Goal: Communication & Community: Answer question/provide support

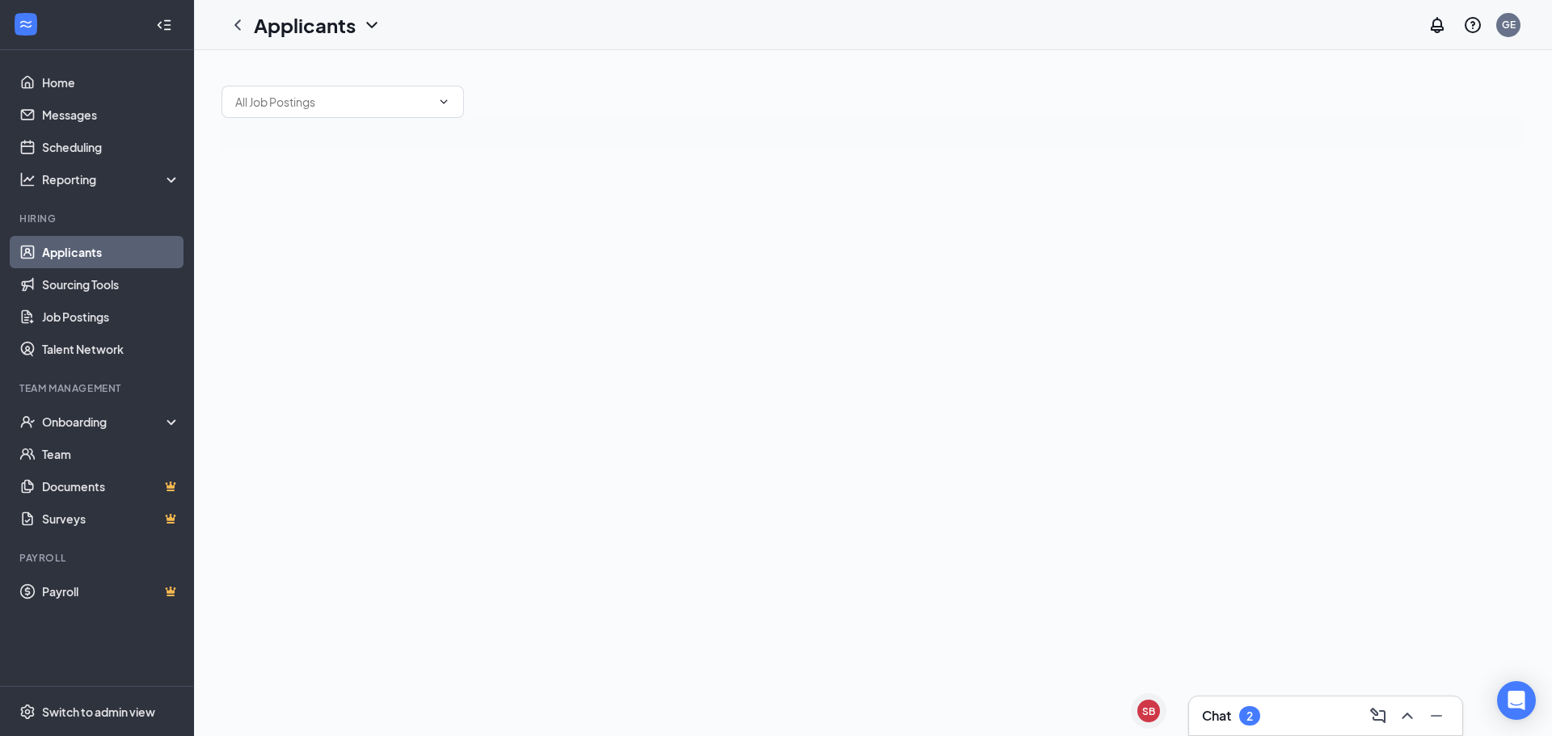
click at [1280, 702] on div "Chat 2" at bounding box center [1325, 716] width 273 height 39
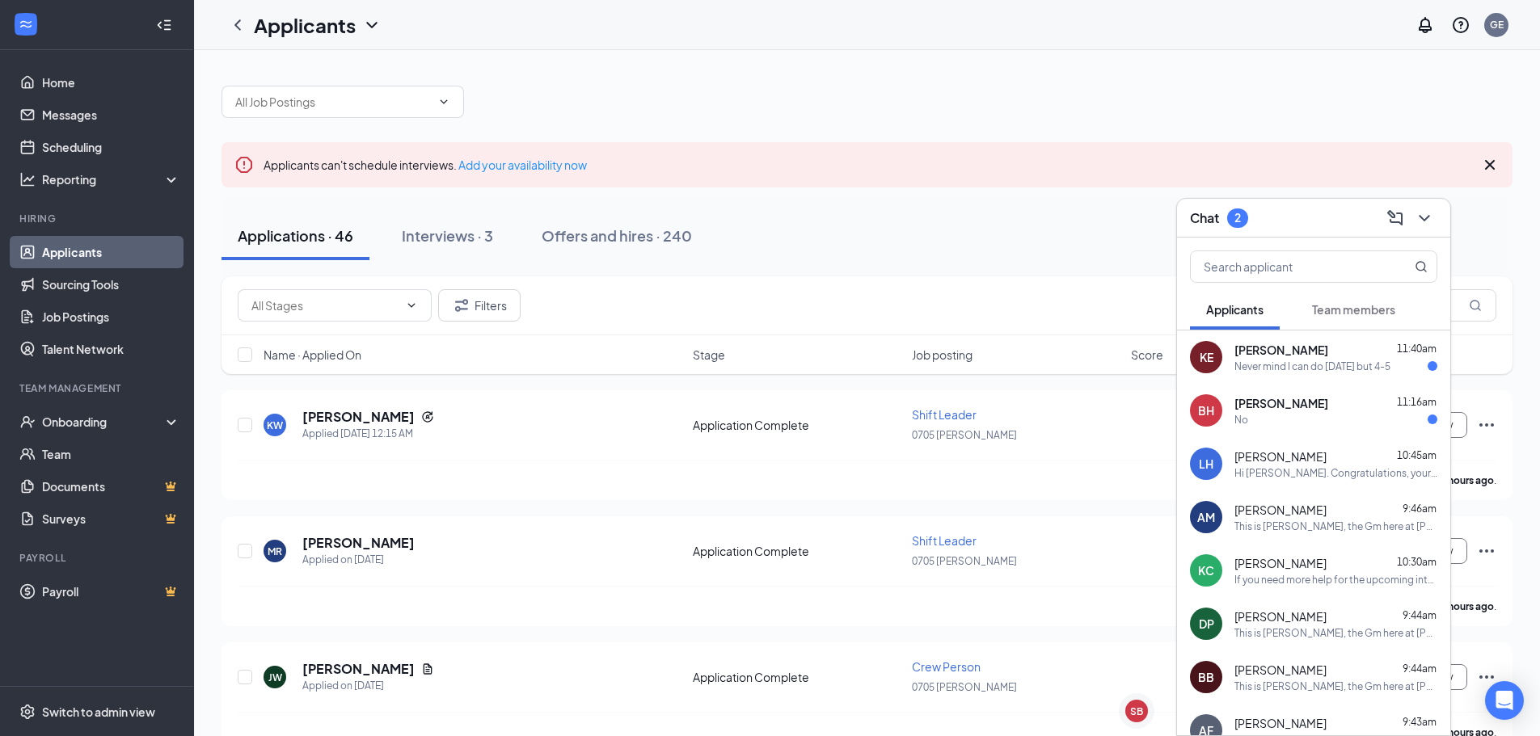
click at [1346, 358] on div "[DEMOGRAPHIC_DATA][PERSON_NAME] 11:40am Never mind I can do [DATE] but 4-5" at bounding box center [1335, 358] width 203 height 32
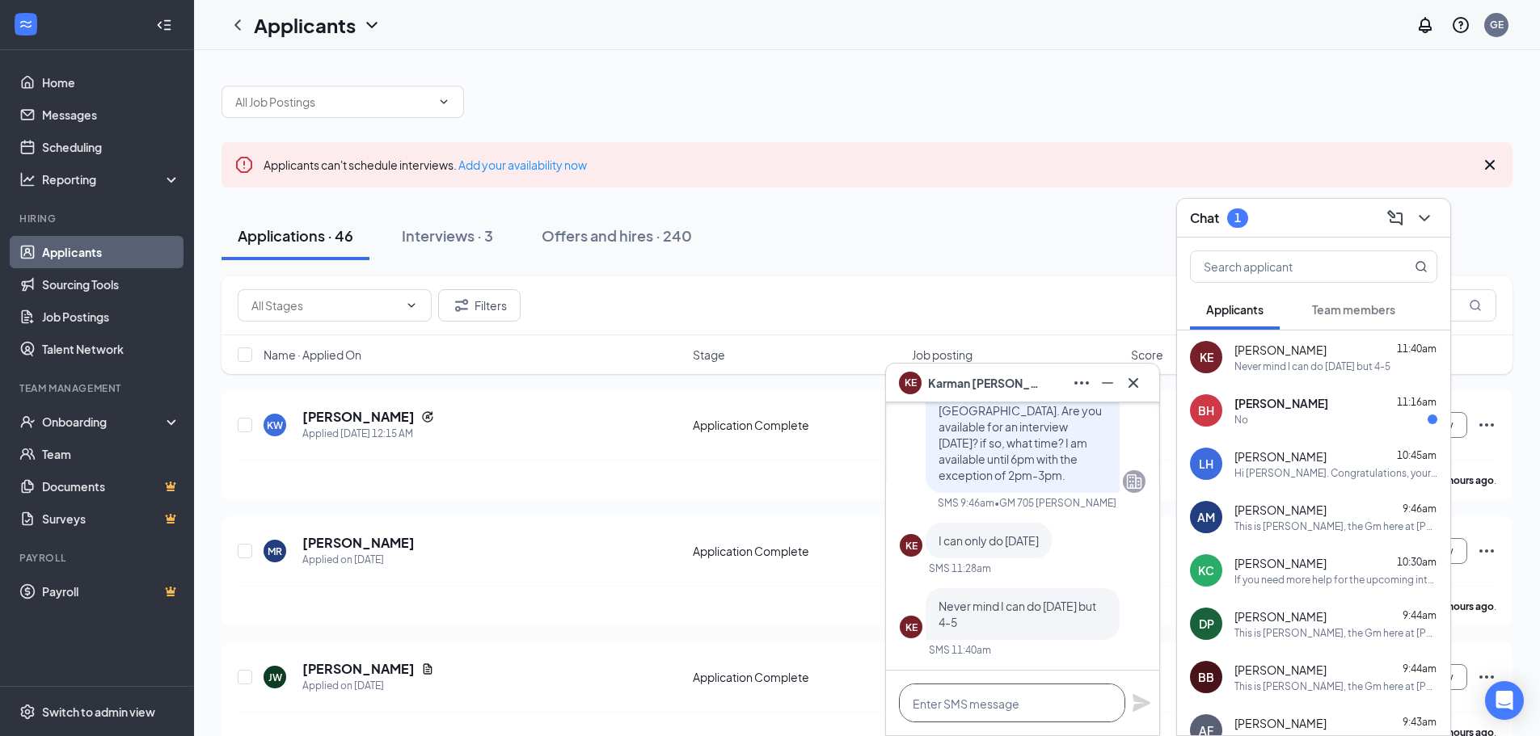
click at [955, 696] on textarea at bounding box center [1012, 703] width 226 height 39
click at [1238, 415] on div "No" at bounding box center [1241, 420] width 14 height 14
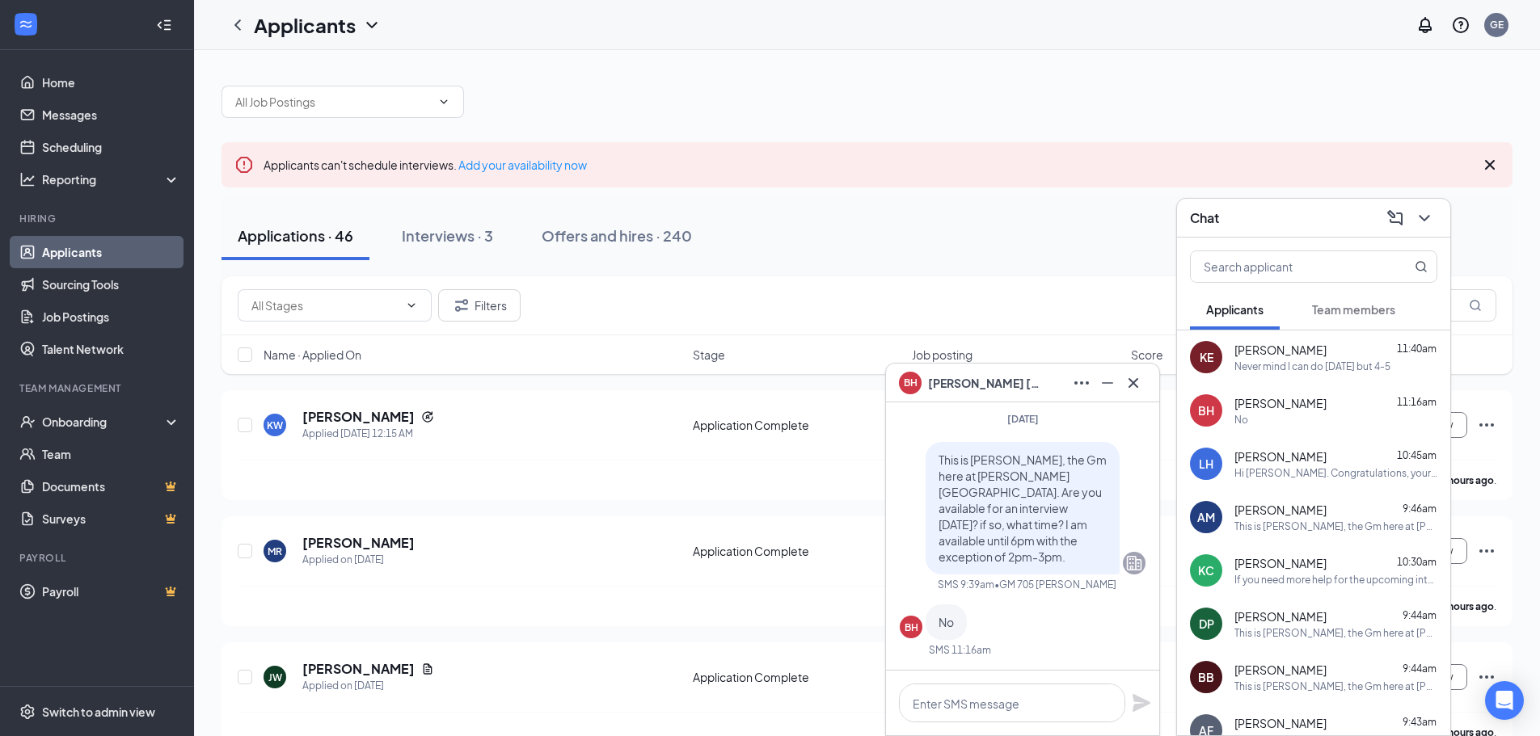
click at [1147, 383] on div "BH [PERSON_NAME]" at bounding box center [1022, 383] width 273 height 39
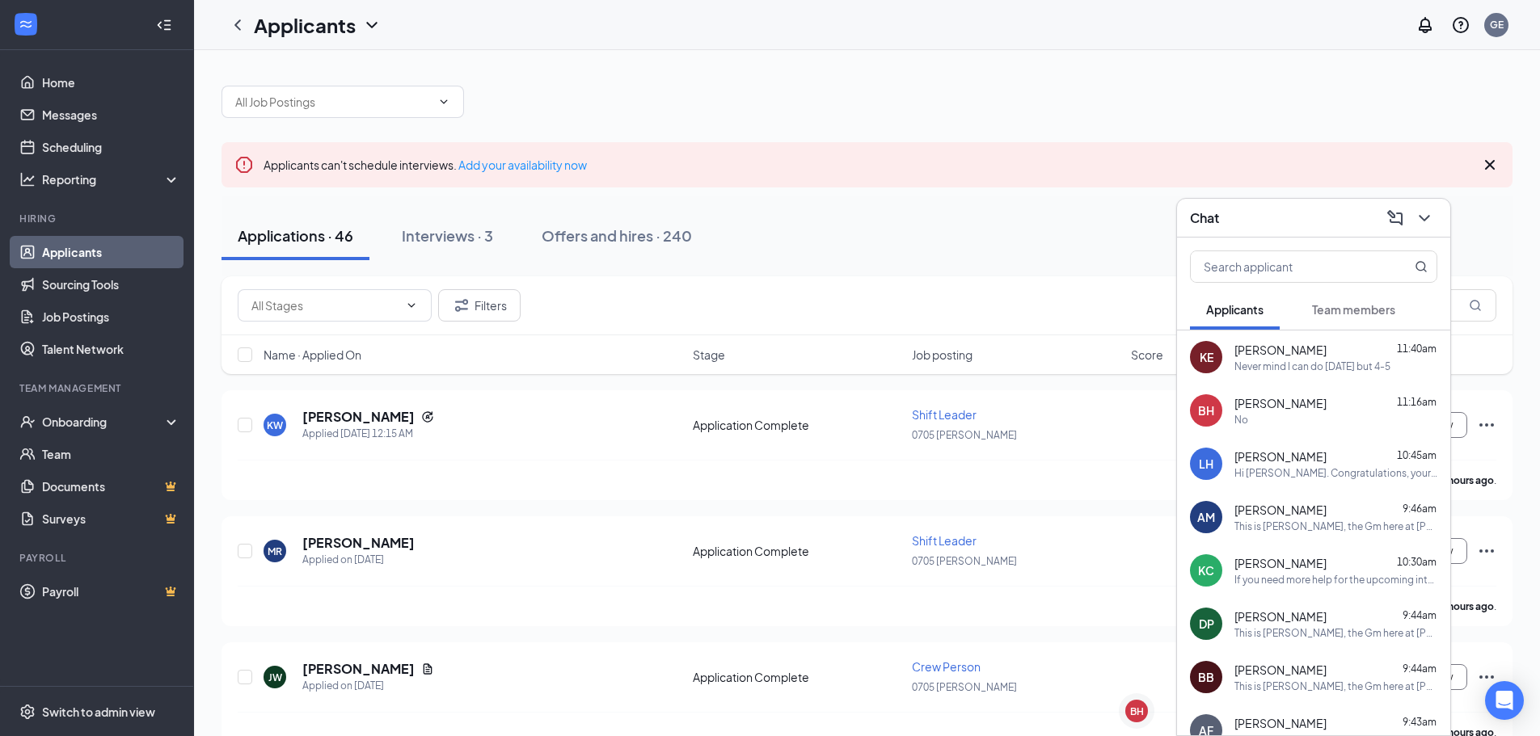
click at [1276, 214] on div "Chat" at bounding box center [1313, 217] width 247 height 25
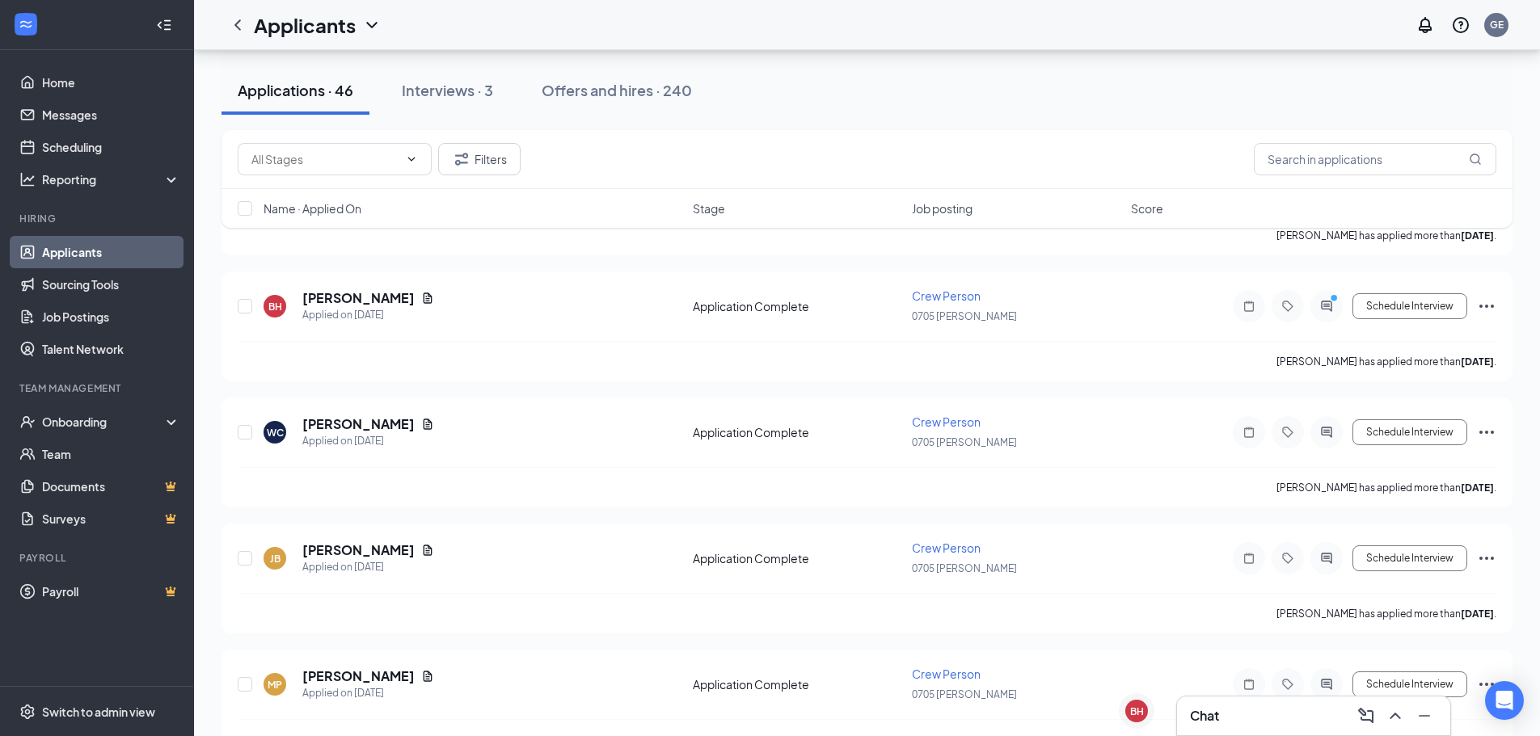
scroll to position [889, 0]
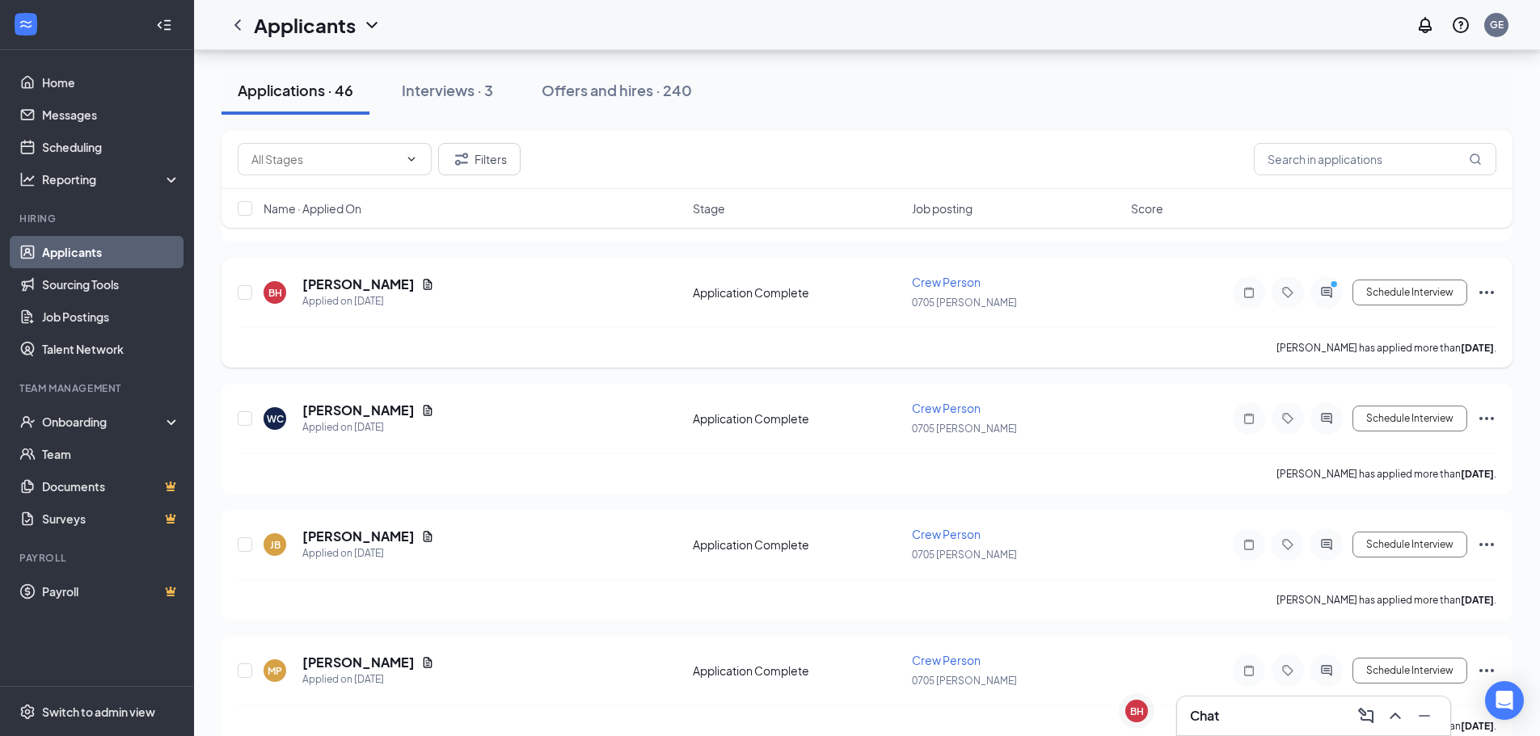
click at [1494, 290] on icon "Ellipses" at bounding box center [1486, 292] width 19 height 19
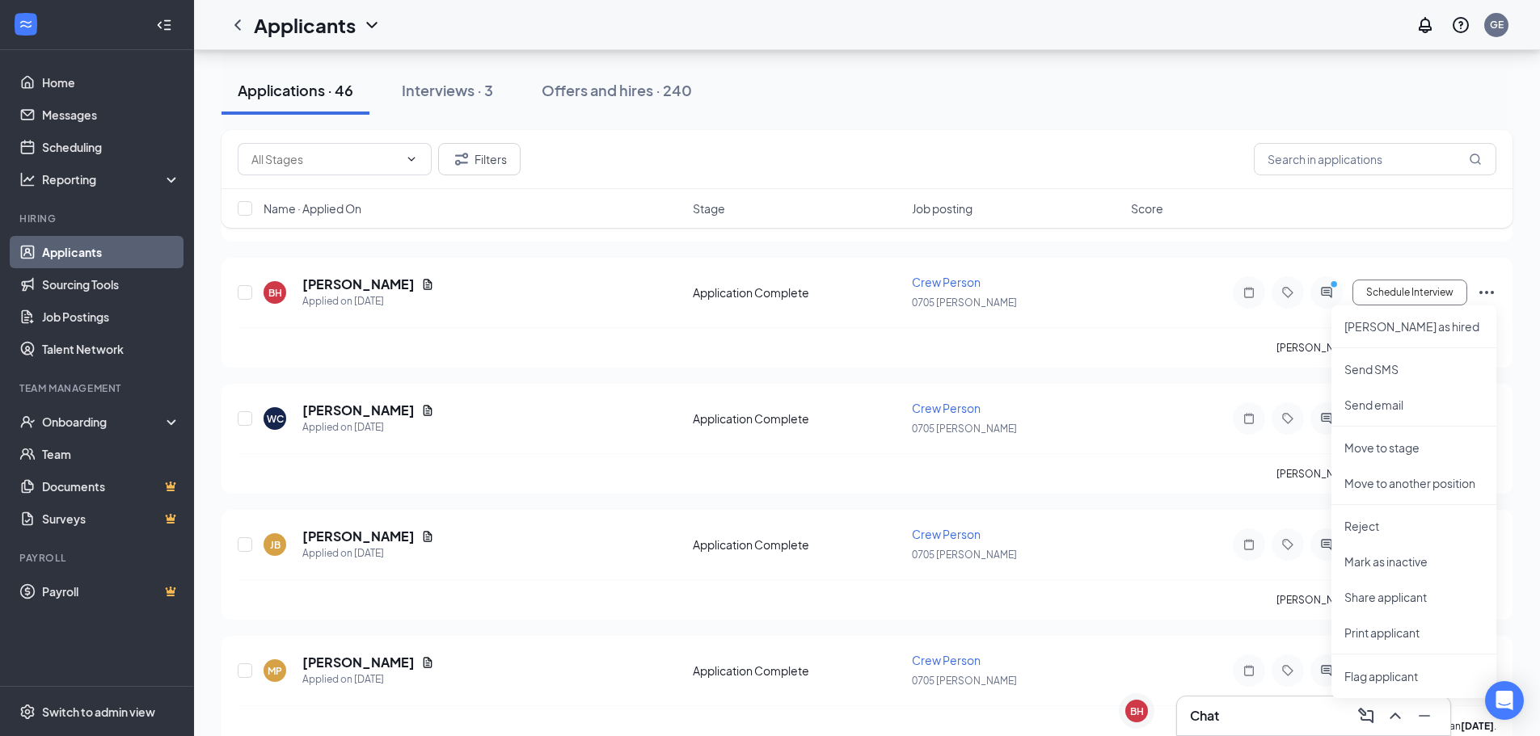
click at [1195, 710] on h3 "Chat" at bounding box center [1204, 716] width 29 height 18
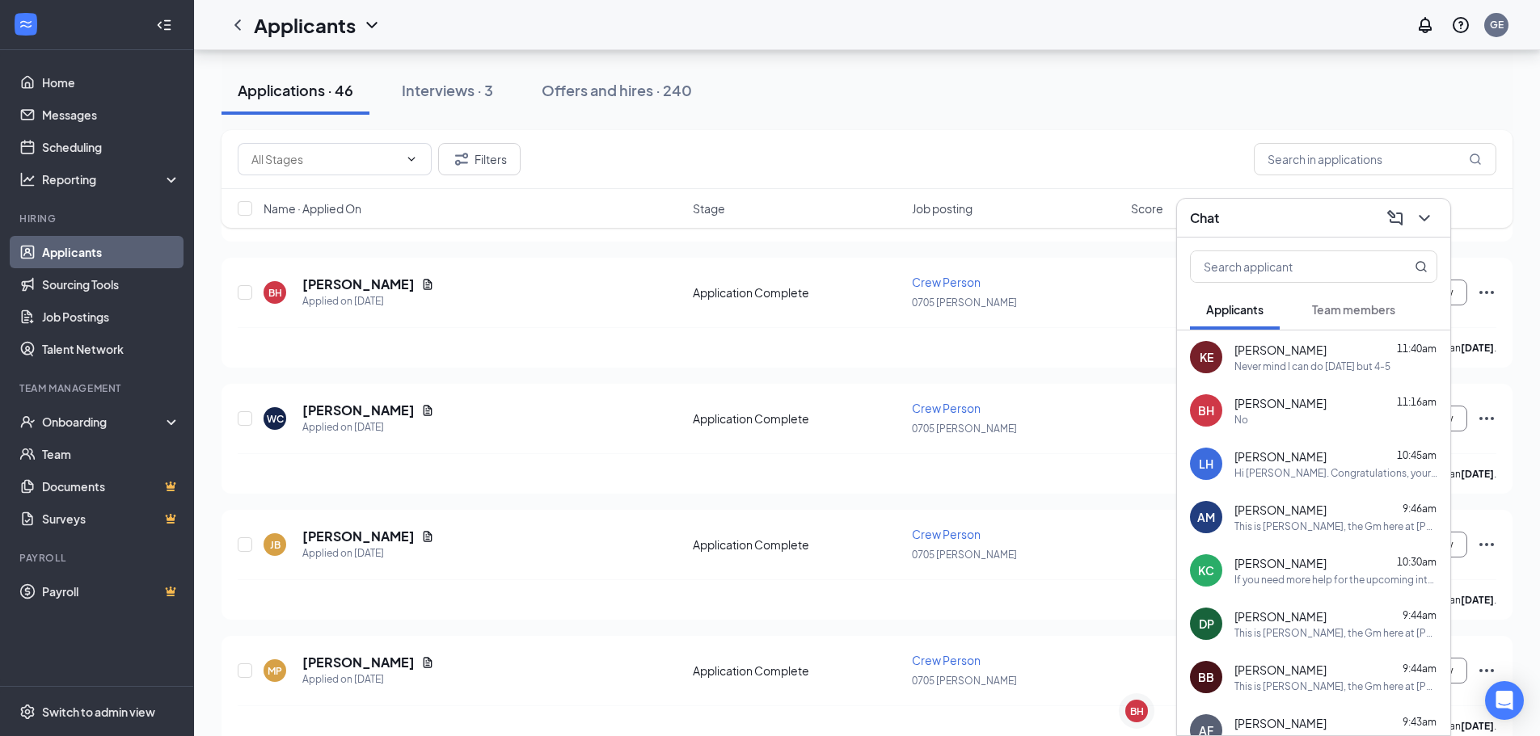
click at [1300, 382] on div "KE [PERSON_NAME] 11:40am Never mind I can do [DATE] but 4-5" at bounding box center [1313, 357] width 273 height 53
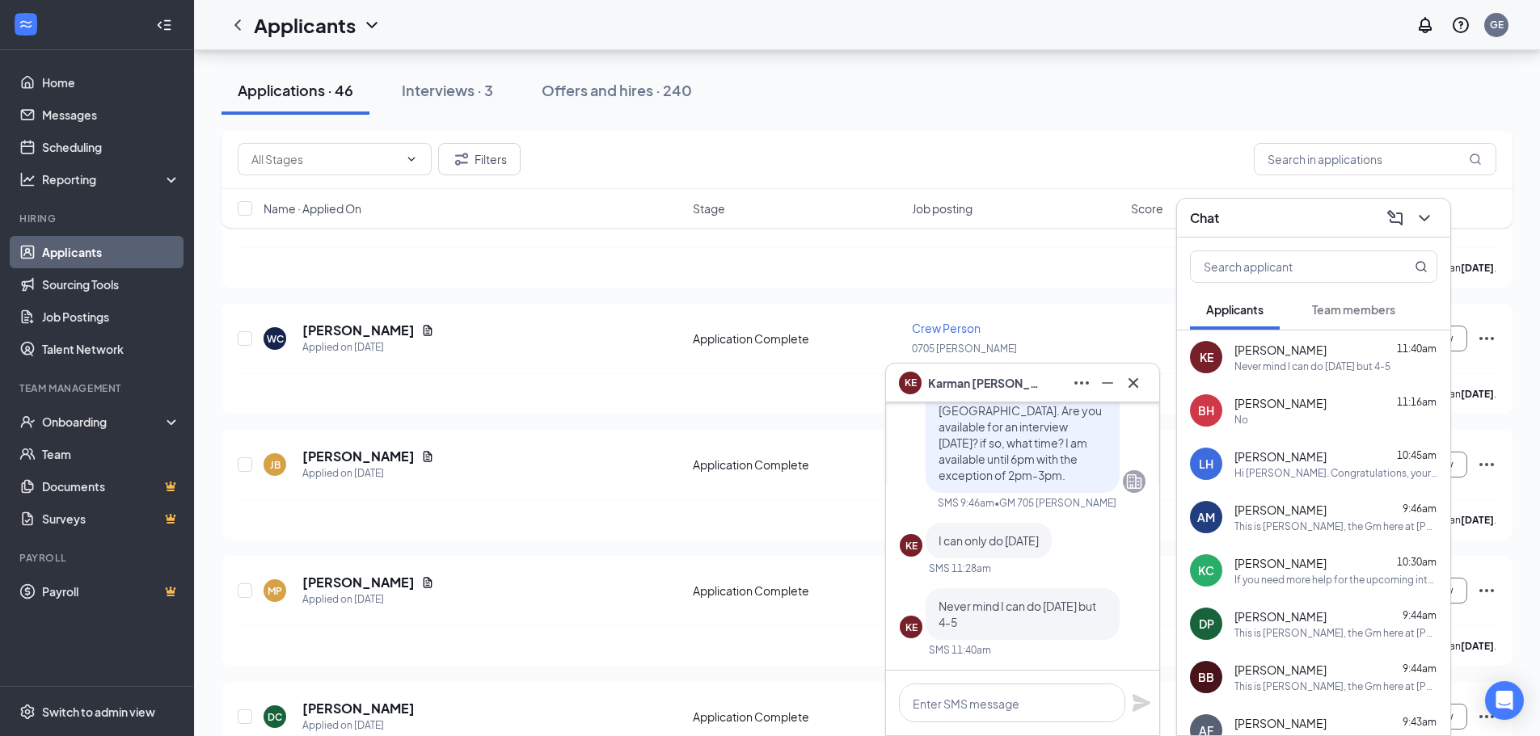
scroll to position [970, 0]
click at [999, 702] on textarea at bounding box center [1012, 703] width 226 height 39
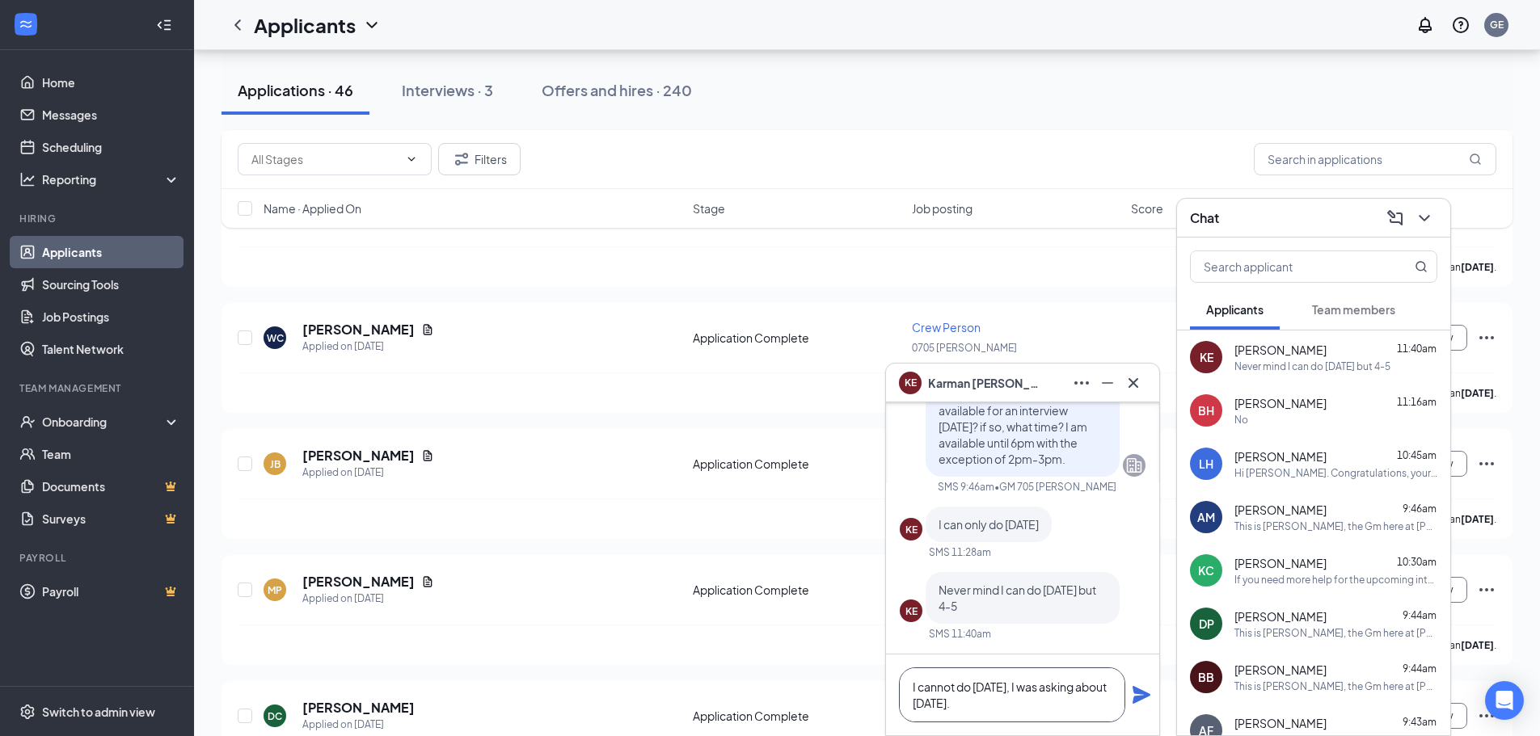
type textarea "I cannot do [DATE], I was asking about [DATE]."
click at [1136, 691] on icon "Plane" at bounding box center [1141, 695] width 18 height 18
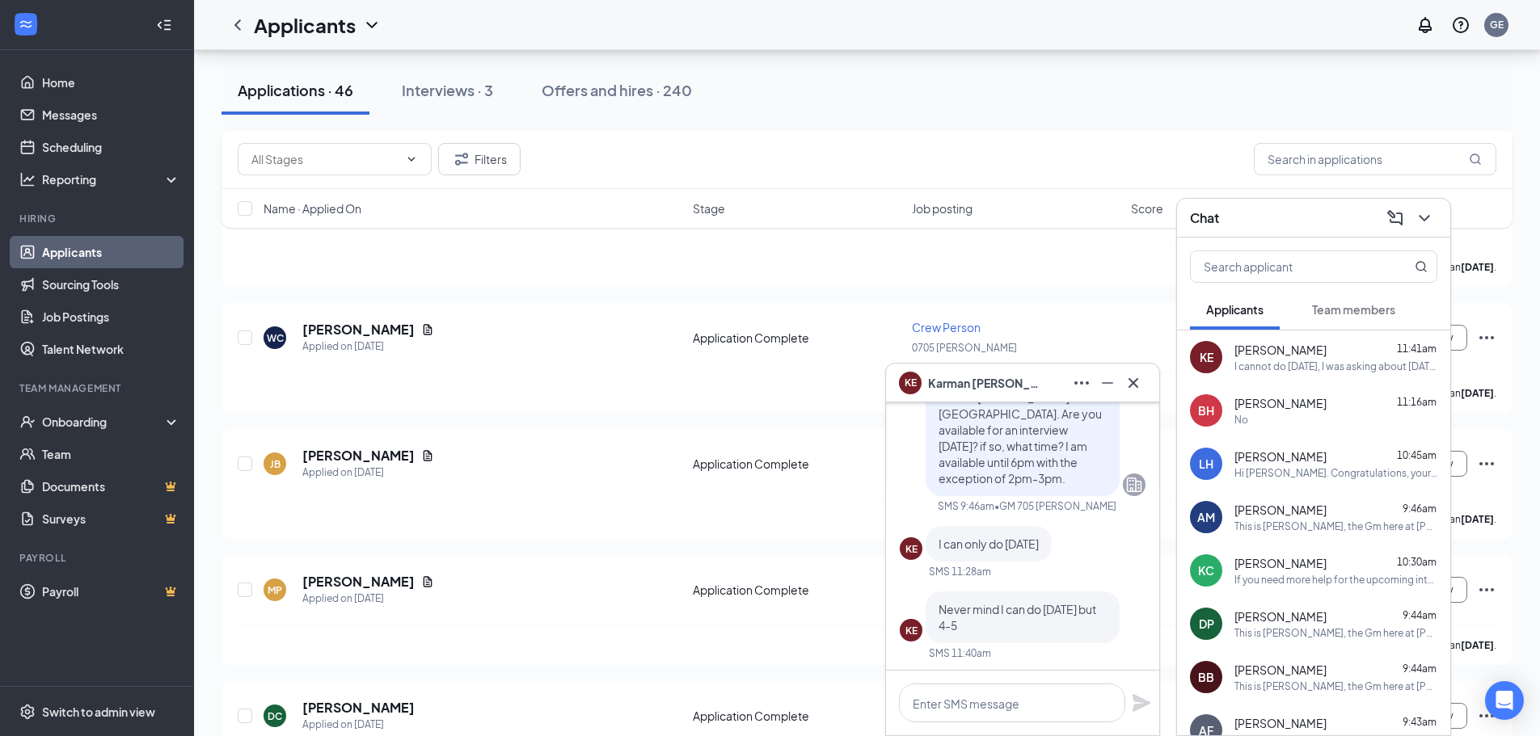
scroll to position [-162, 0]
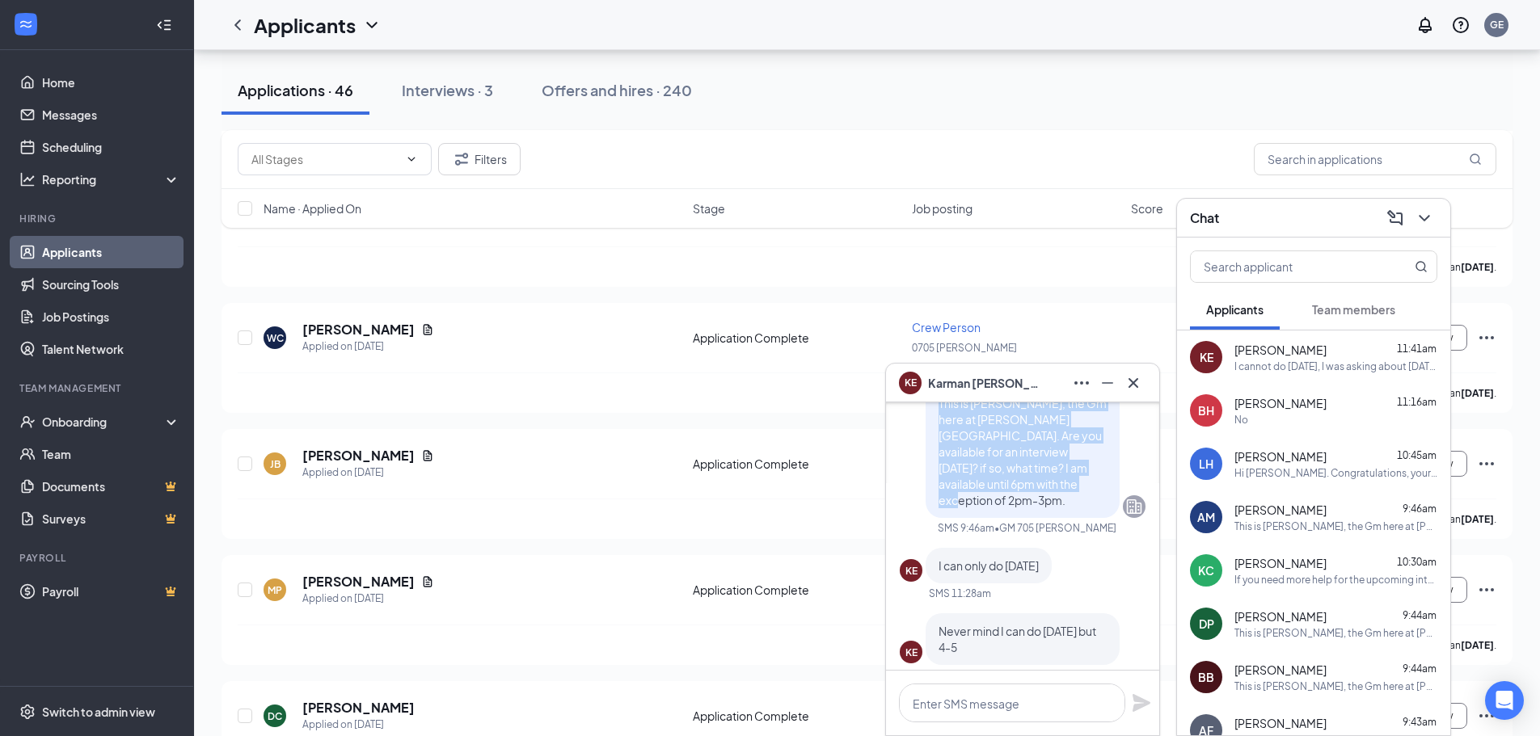
drag, startPoint x: 927, startPoint y: 425, endPoint x: 1073, endPoint y: 512, distance: 169.9
click at [1073, 512] on div "This is [PERSON_NAME], the Gm here at [PERSON_NAME][GEOGRAPHIC_DATA]. Are you a…" at bounding box center [1022, 452] width 194 height 133
copy span "This is [PERSON_NAME], the Gm here at [PERSON_NAME][GEOGRAPHIC_DATA]. Are you a…"
click at [1130, 382] on icon "Cross" at bounding box center [1132, 382] width 19 height 19
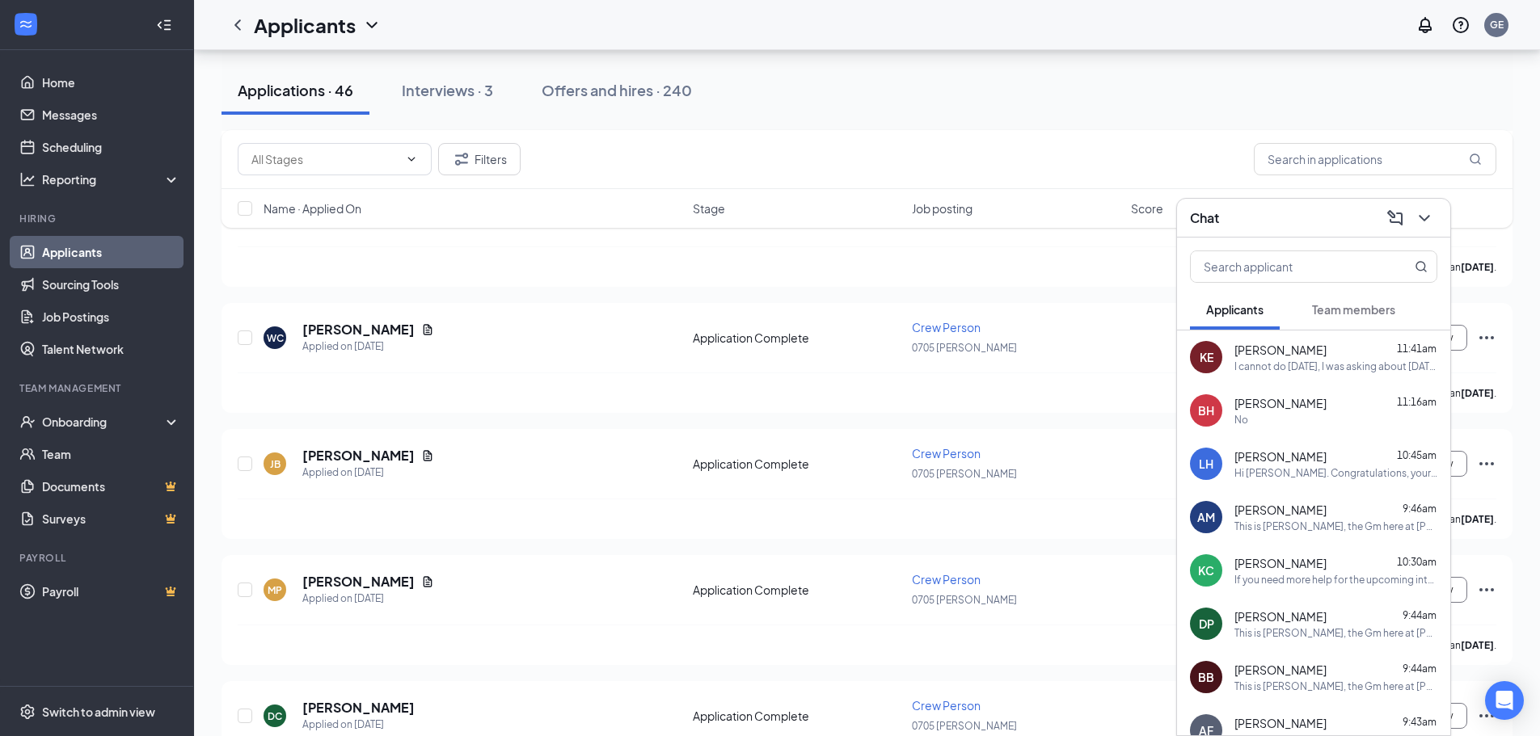
click at [1245, 223] on div "Chat" at bounding box center [1313, 217] width 247 height 25
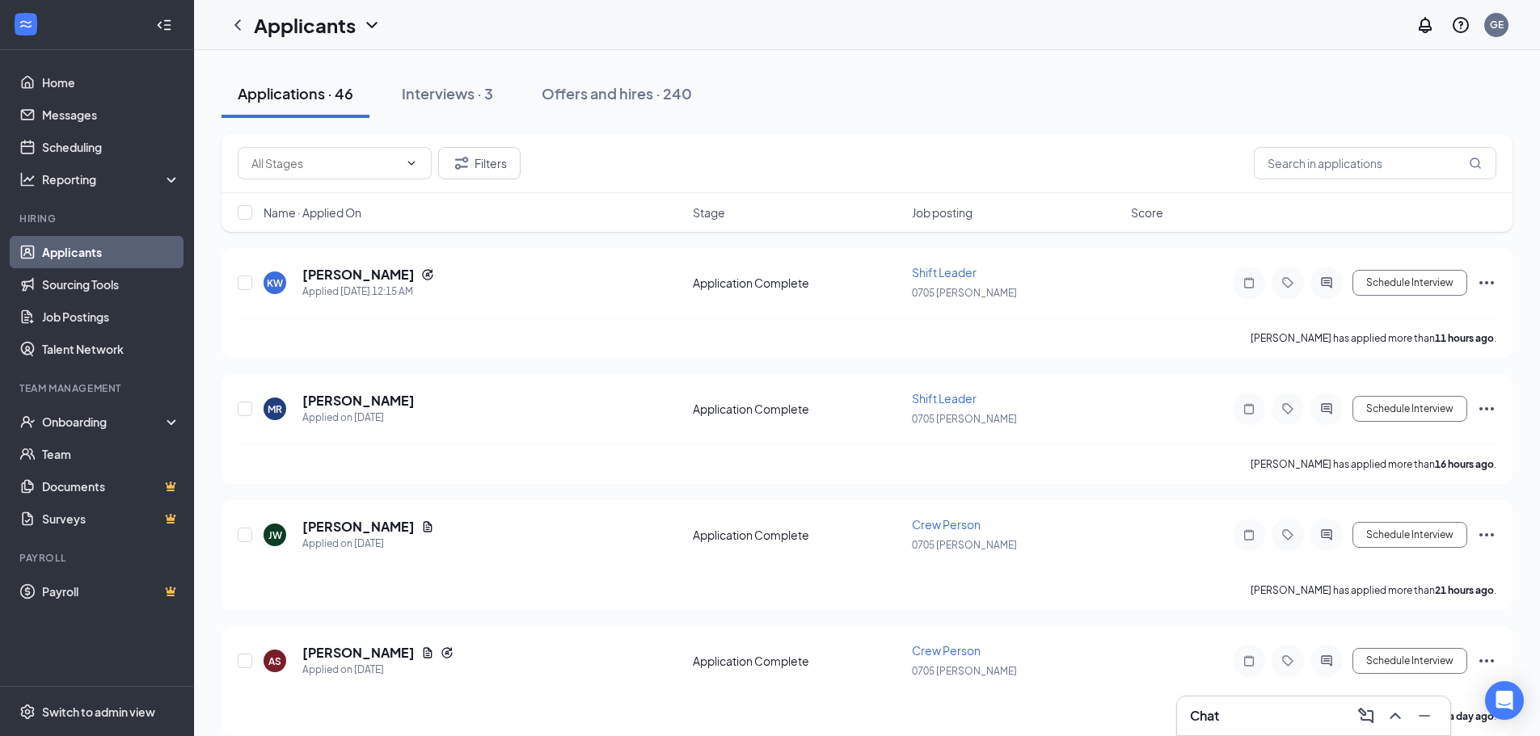
scroll to position [0, 0]
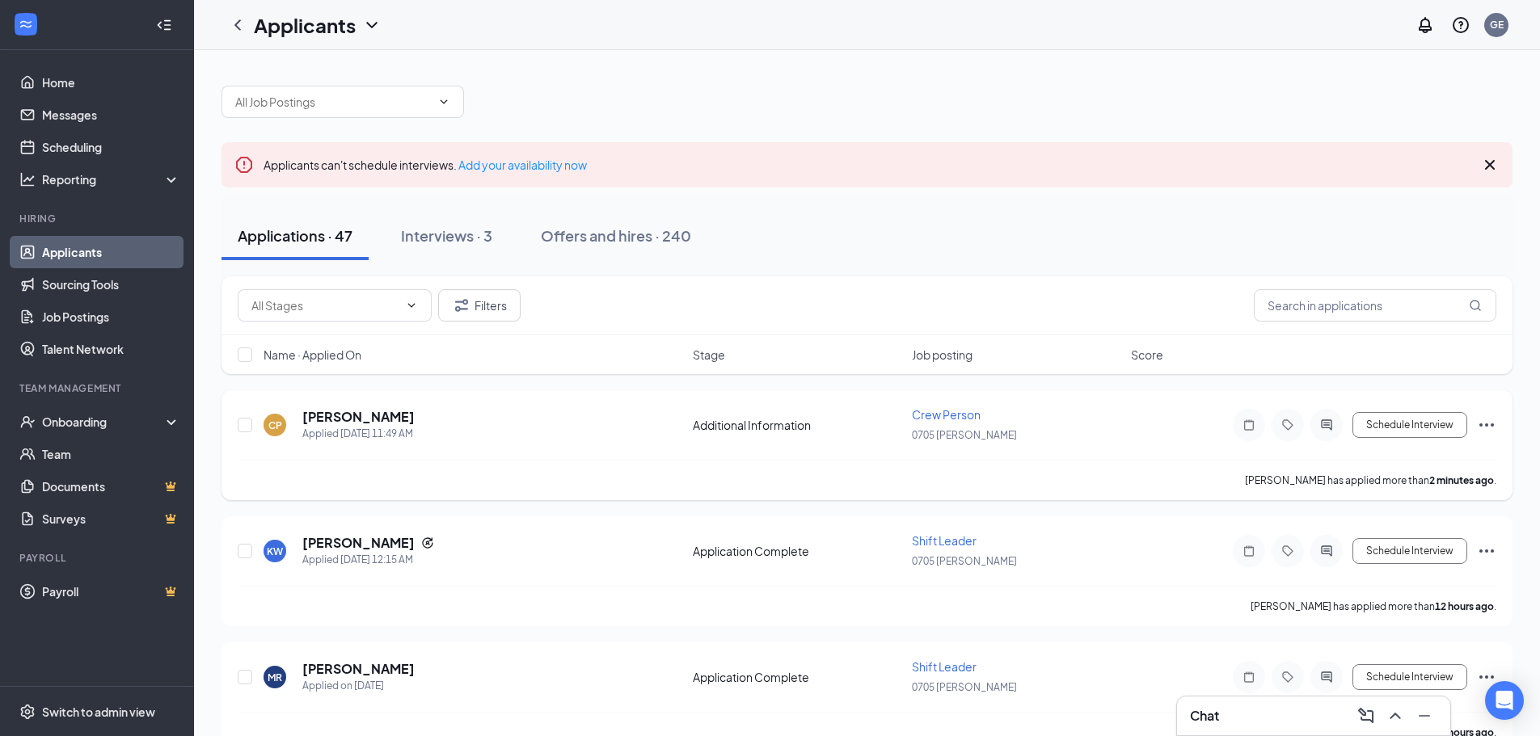
click at [1325, 415] on div at bounding box center [1326, 425] width 32 height 32
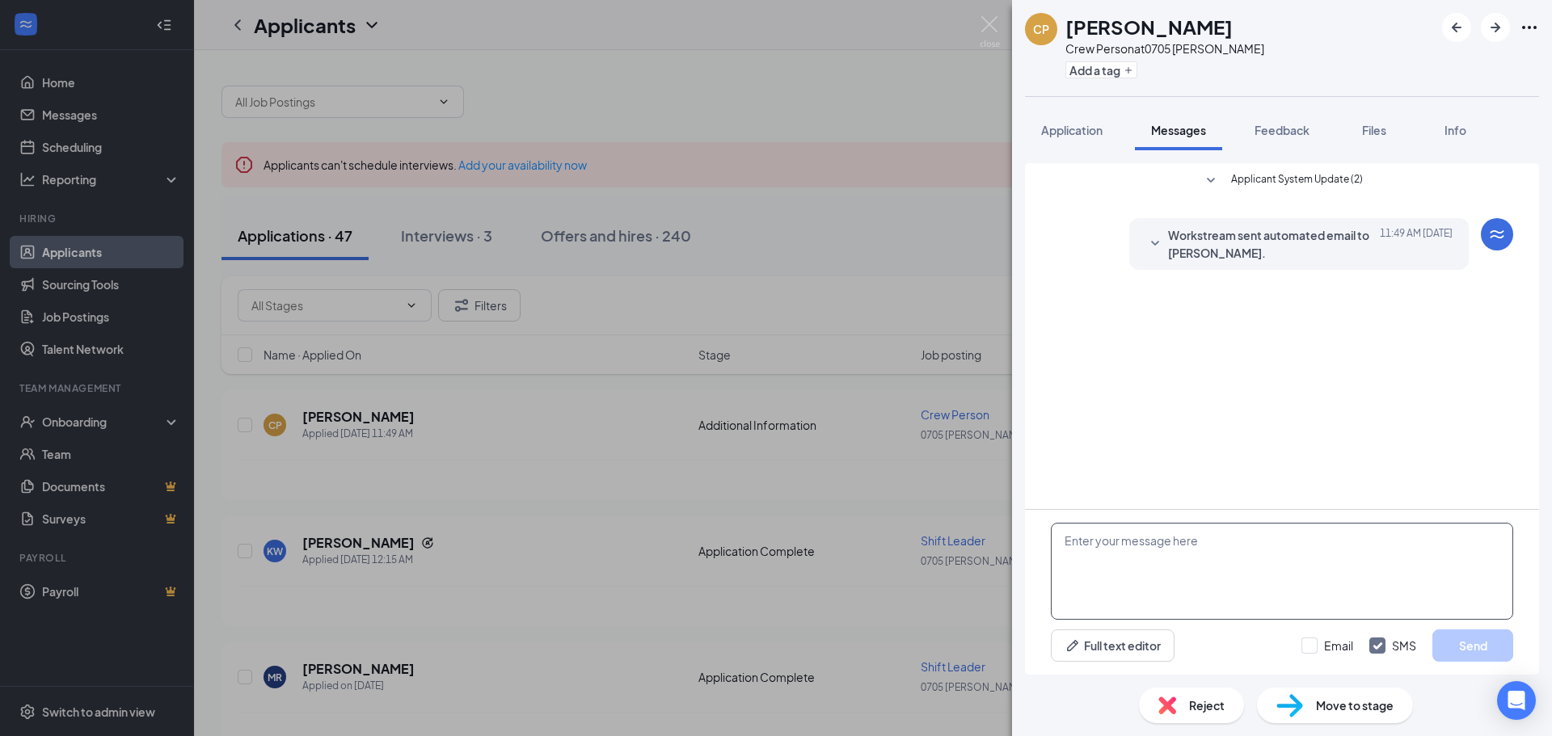
paste textarea "This is [PERSON_NAME], the Gm here at [PERSON_NAME][GEOGRAPHIC_DATA]. Are you a…"
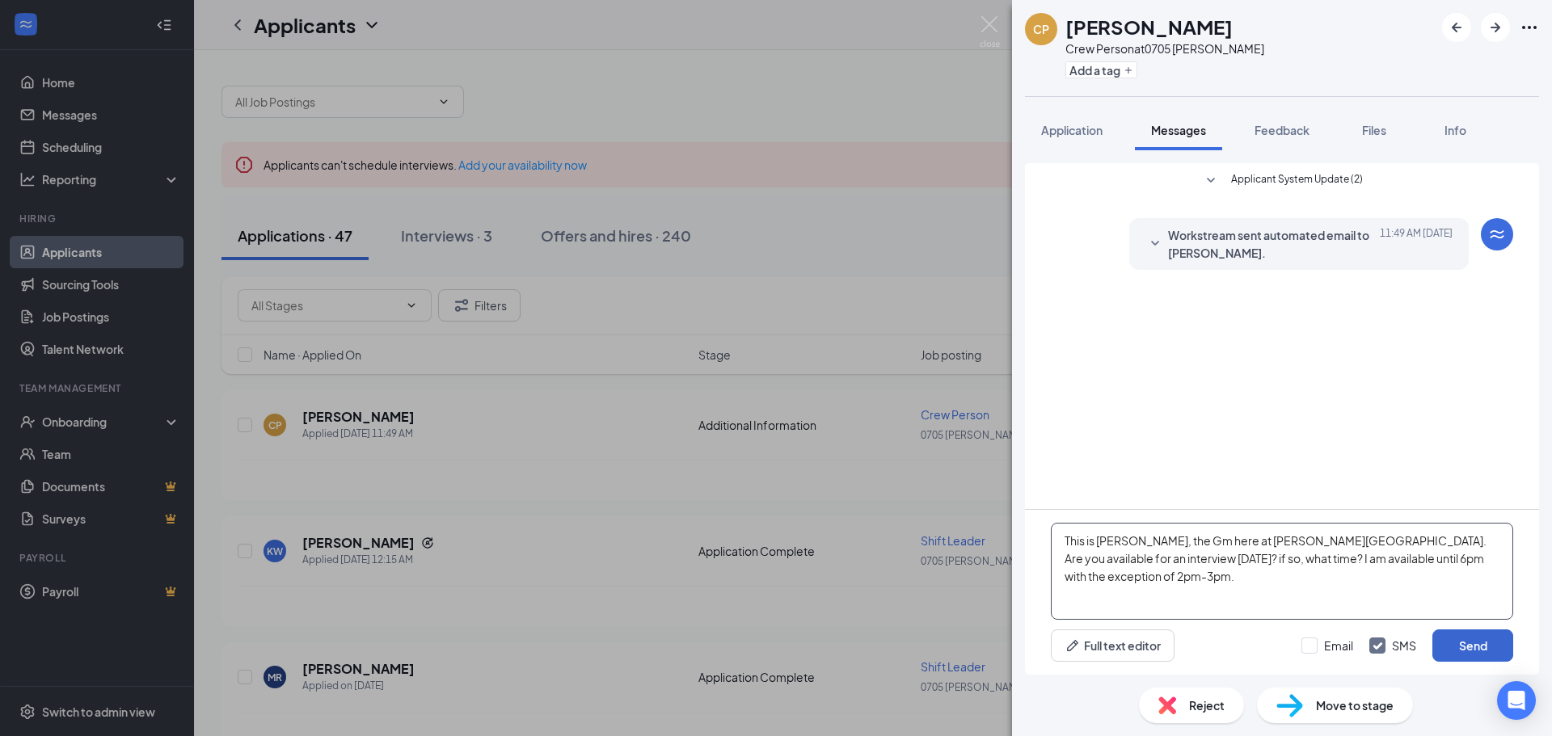
type textarea "This is [PERSON_NAME], the Gm here at [PERSON_NAME][GEOGRAPHIC_DATA]. Are you a…"
click at [1464, 642] on button "Send" at bounding box center [1472, 646] width 81 height 32
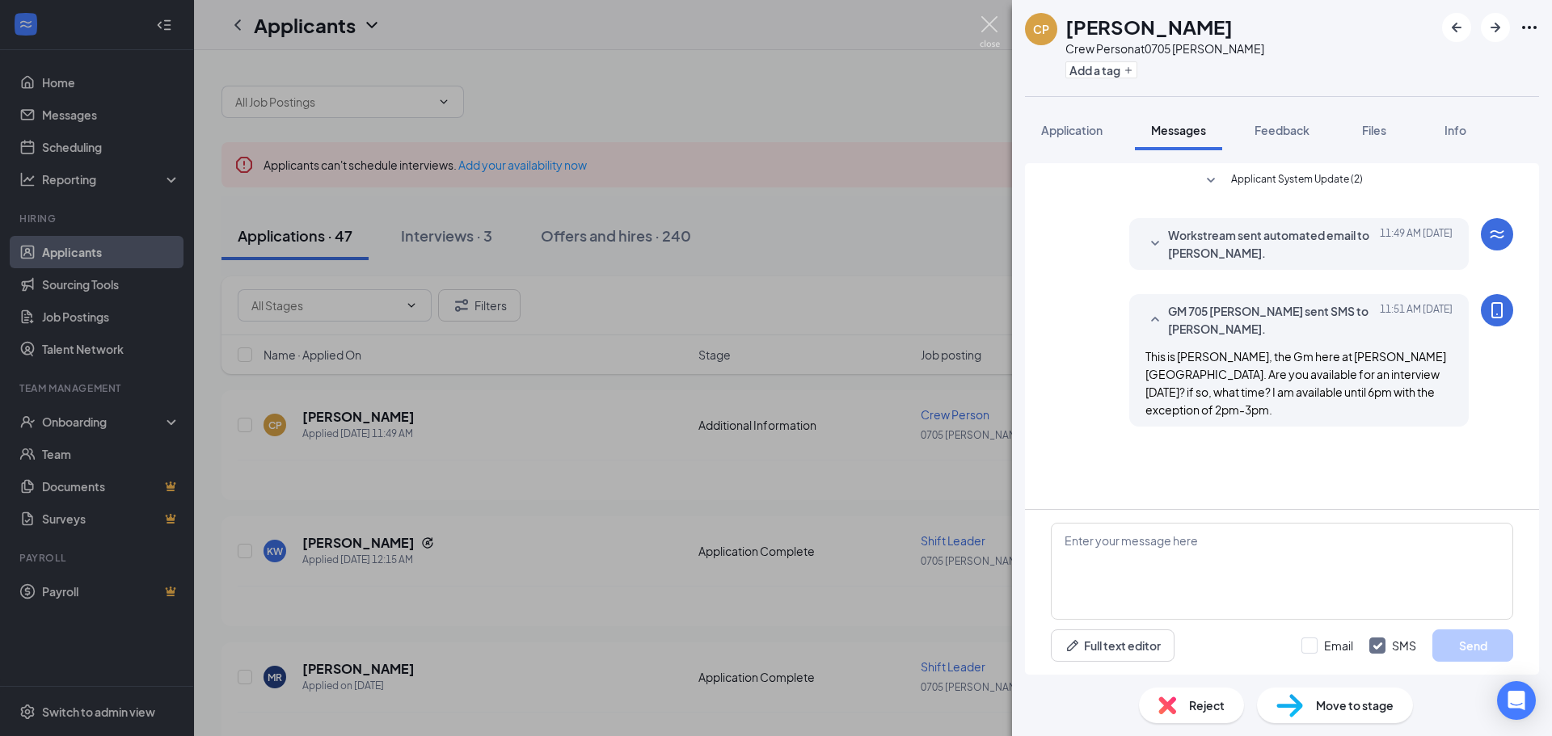
click at [989, 26] on img at bounding box center [990, 32] width 20 height 32
